Goal: Use online tool/utility: Utilize a website feature to perform a specific function

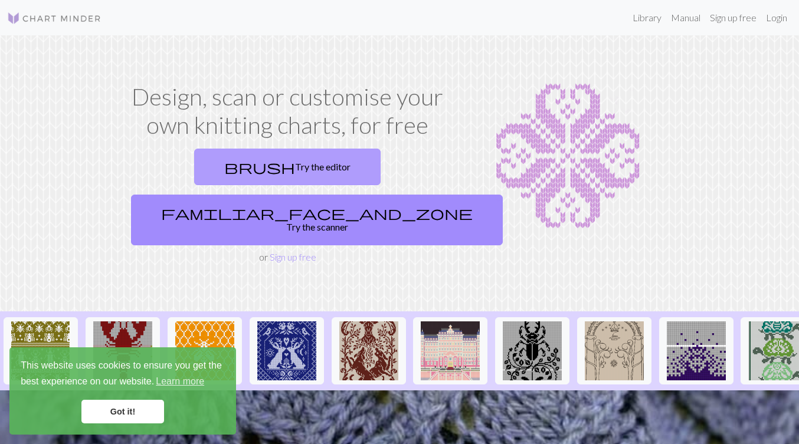
click at [216, 165] on link "brush Try the editor" at bounding box center [287, 167] width 186 height 37
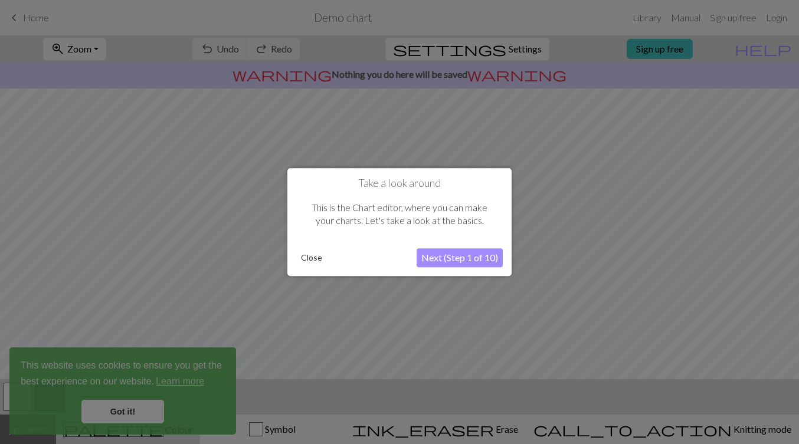
click at [314, 256] on button "Close" at bounding box center [311, 258] width 31 height 18
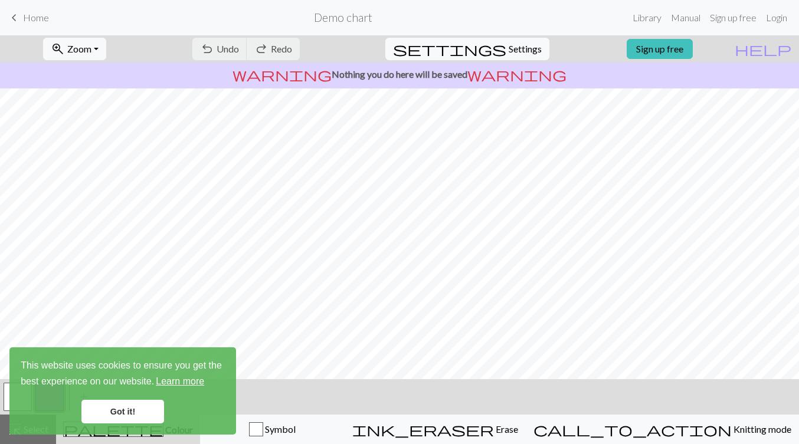
click at [184, 381] on link "Learn more" at bounding box center [180, 382] width 52 height 18
